Goal: Transaction & Acquisition: Purchase product/service

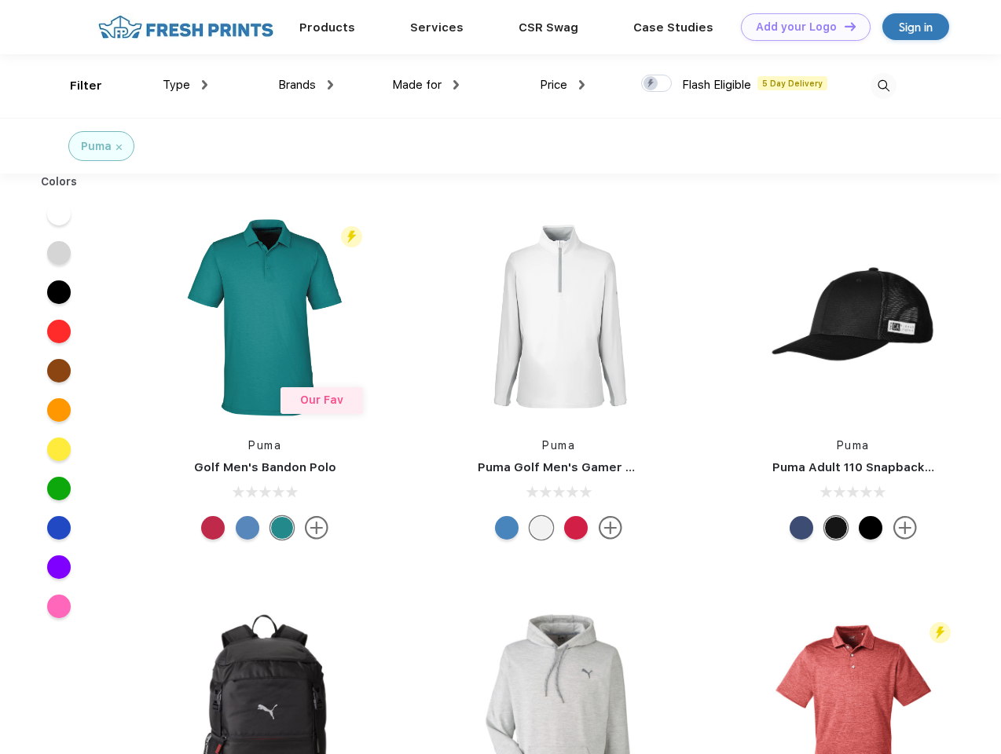
click at [799, 27] on link "Add your Logo Design Tool" at bounding box center [806, 26] width 130 height 27
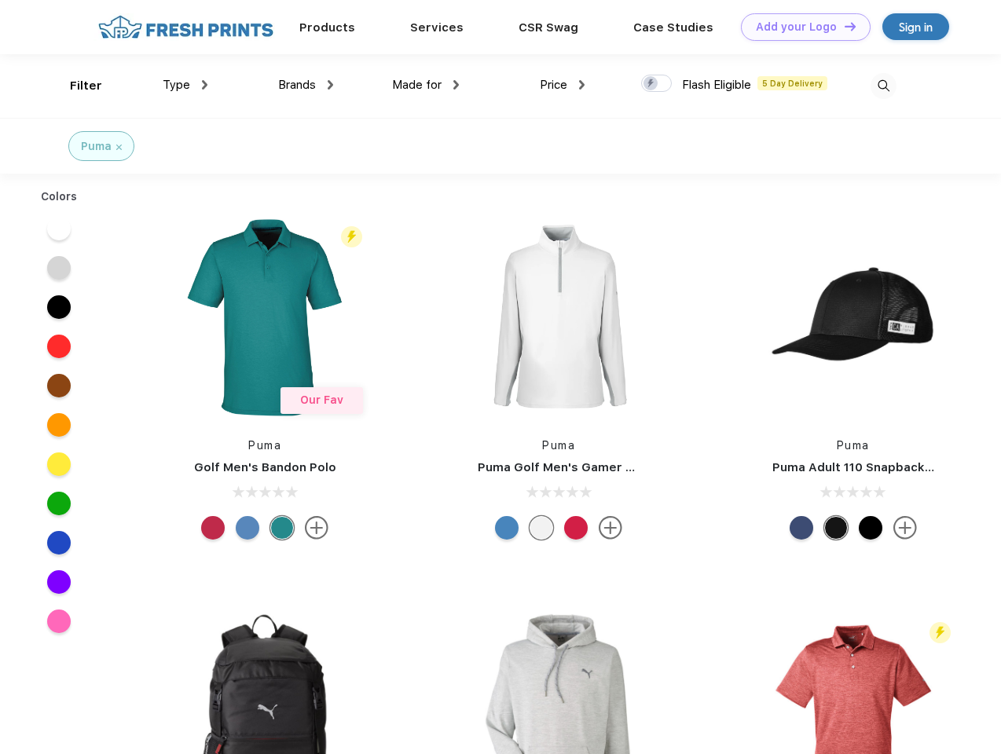
click at [0, 0] on div "Design Tool" at bounding box center [0, 0] width 0 height 0
click at [843, 26] on link "Add your Logo Design Tool" at bounding box center [806, 26] width 130 height 27
click at [75, 86] on div "Filter" at bounding box center [86, 86] width 32 height 18
click at [185, 85] on span "Type" at bounding box center [176, 85] width 27 height 14
click at [305, 85] on span "Brands" at bounding box center [297, 85] width 38 height 14
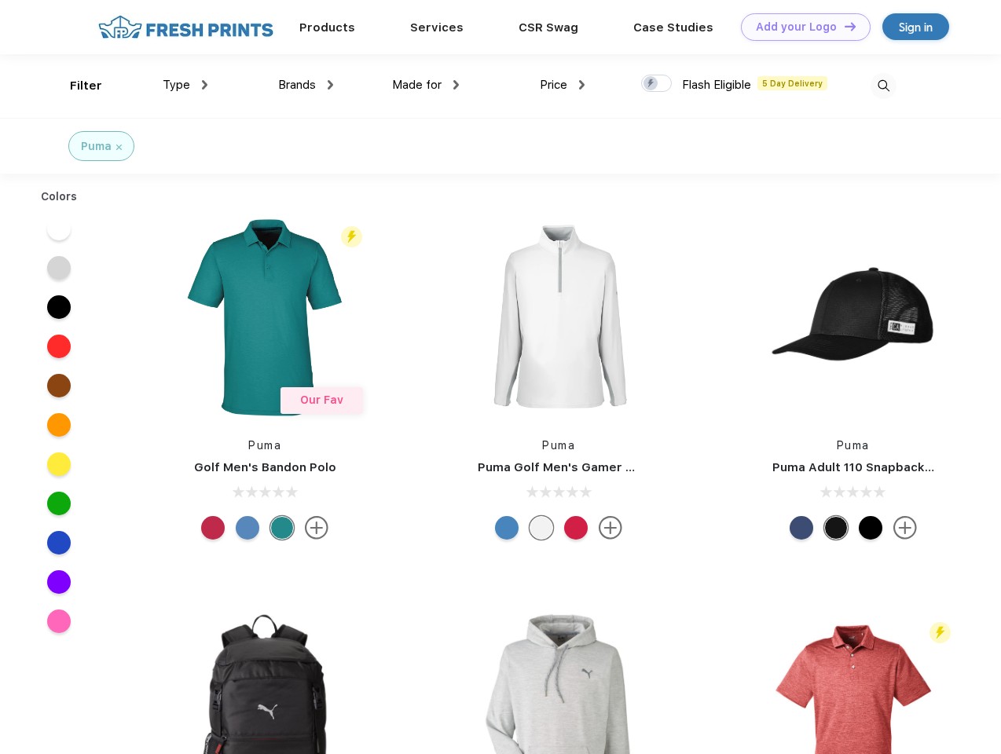
click at [426, 85] on span "Made for" at bounding box center [416, 85] width 49 height 14
click at [562, 85] on span "Price" at bounding box center [553, 85] width 27 height 14
click at [657, 84] on div at bounding box center [656, 83] width 31 height 17
click at [651, 84] on input "checkbox" at bounding box center [646, 79] width 10 height 10
click at [883, 86] on img at bounding box center [883, 86] width 26 height 26
